Goal: Understand process/instructions: Learn about a topic

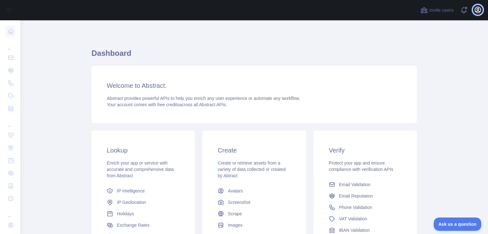
click at [475, 11] on icon "button" at bounding box center [478, 10] width 8 height 8
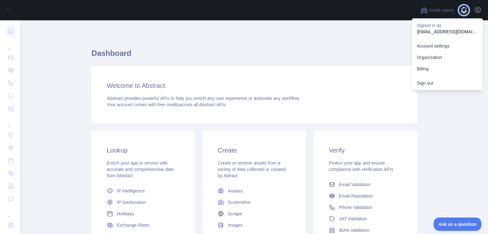
click at [465, 10] on span at bounding box center [466, 10] width 13 height 20
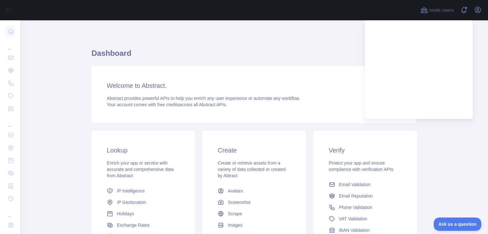
click at [69, 137] on main "Dashboard Welcome to Abstract. Abstract provides powerful APIs to help you enri…" at bounding box center [253, 127] width 467 height 214
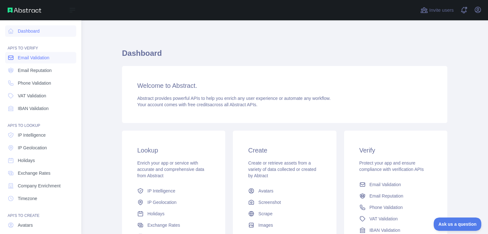
click at [43, 59] on span "Email Validation" at bounding box center [33, 58] width 31 height 6
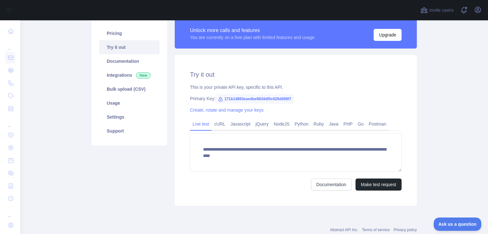
scroll to position [63, 0]
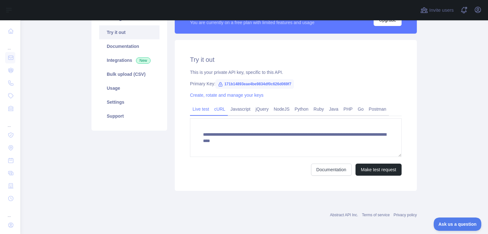
click at [216, 110] on link "cURL" at bounding box center [219, 109] width 16 height 10
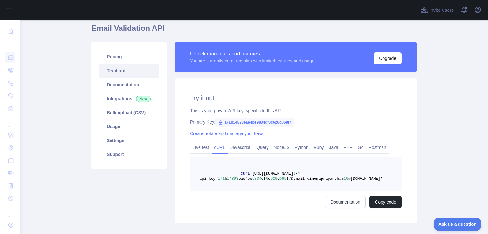
scroll to position [0, 0]
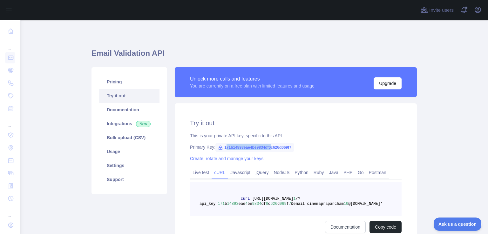
drag, startPoint x: 222, startPoint y: 148, endPoint x: 268, endPoint y: 148, distance: 46.3
click at [268, 148] on span "171b14893eae4be9834df0c626d069f7" at bounding box center [254, 148] width 78 height 10
click at [273, 148] on span "171b14893eae4be9834df0c626d069f7" at bounding box center [254, 148] width 78 height 10
copy span "171b14893eae4be9834df0c626d069f7"
